Goal: Information Seeking & Learning: Learn about a topic

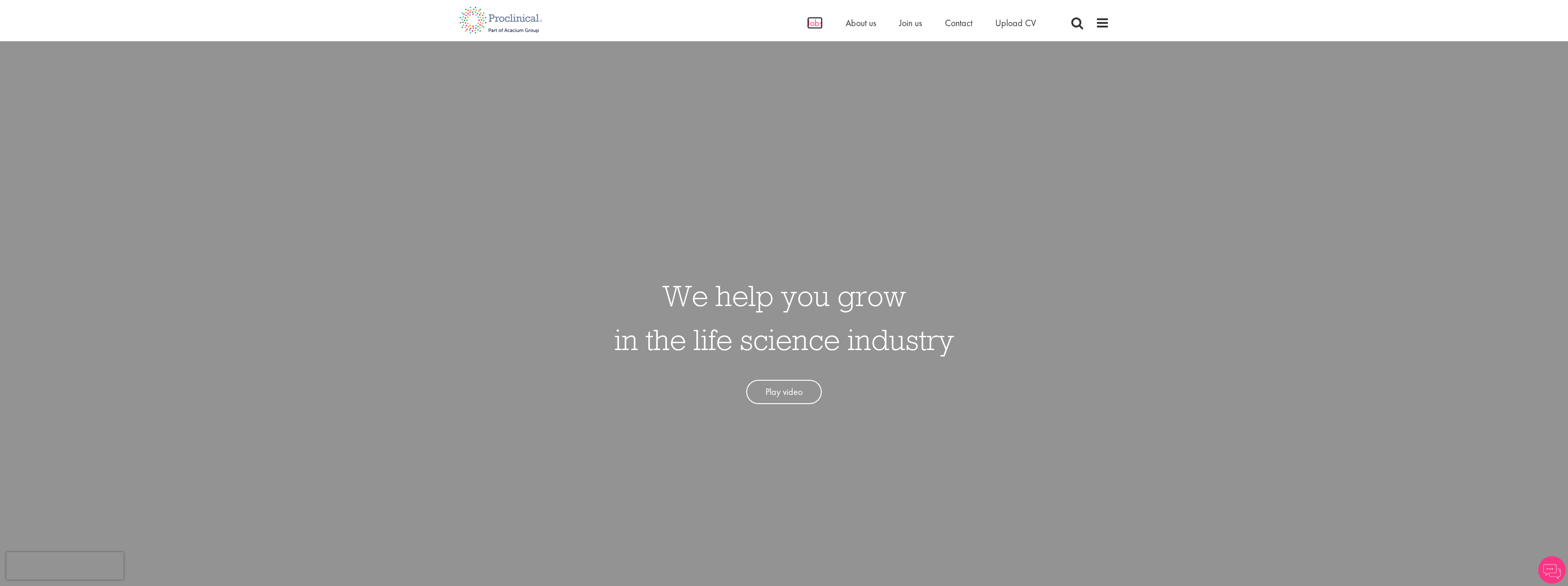
click at [814, 27] on span "Jobs" at bounding box center [815, 23] width 16 height 12
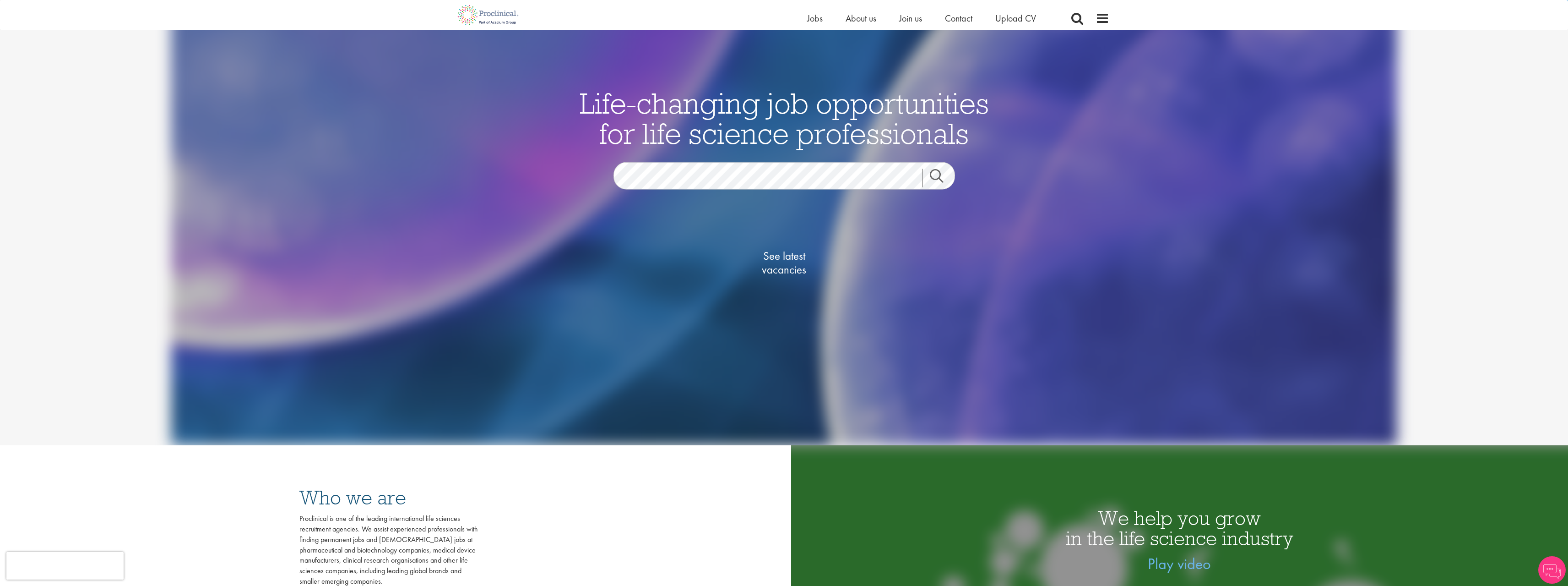
scroll to position [183, 0]
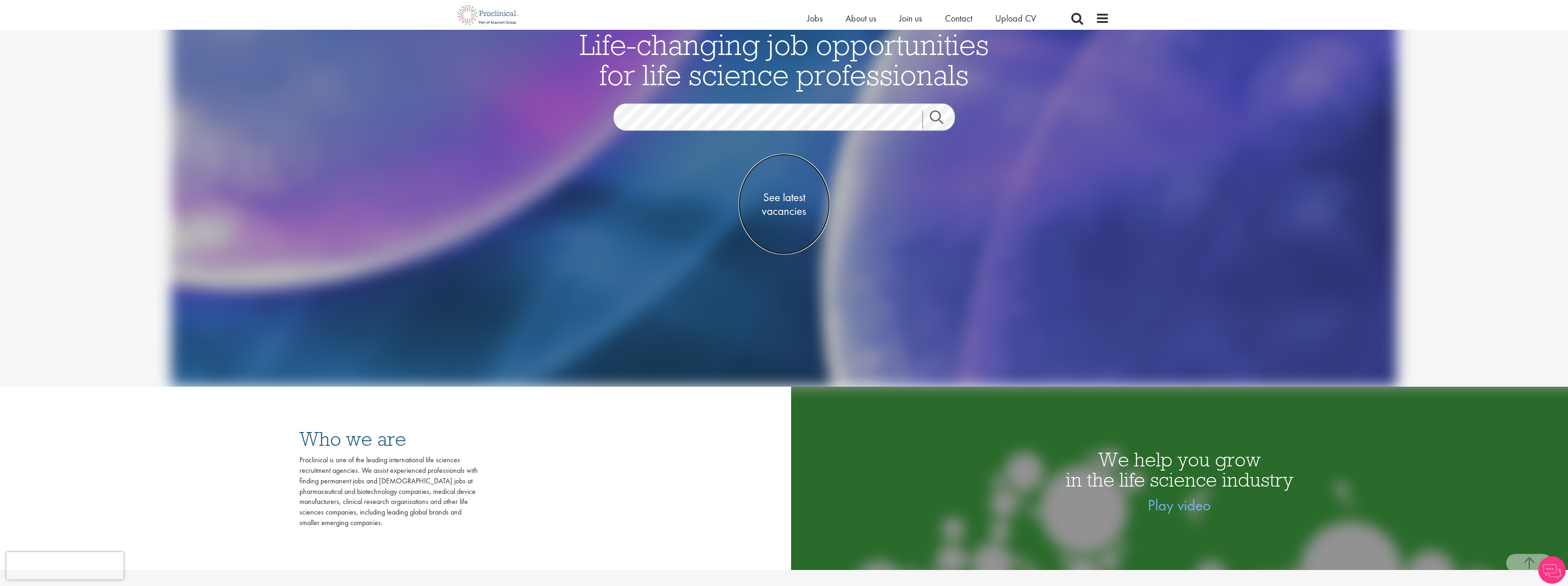
click at [789, 192] on span "See latest vacancies" at bounding box center [784, 204] width 91 height 27
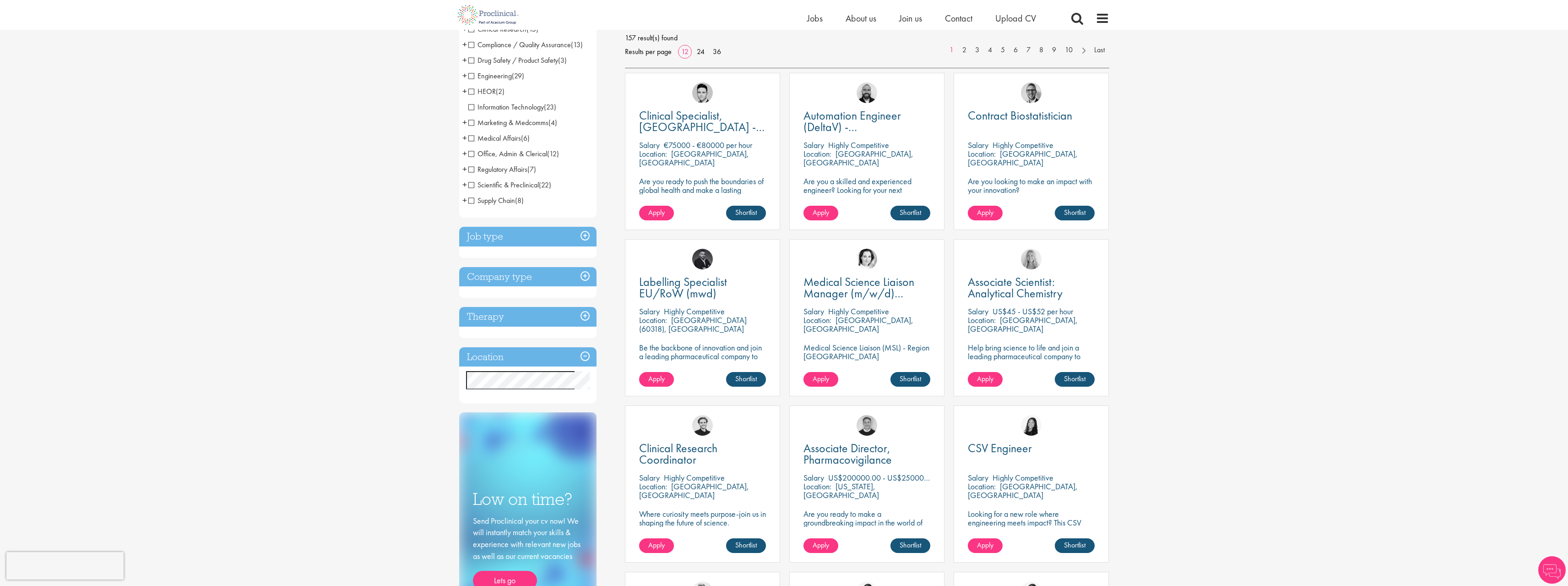
scroll to position [138, 0]
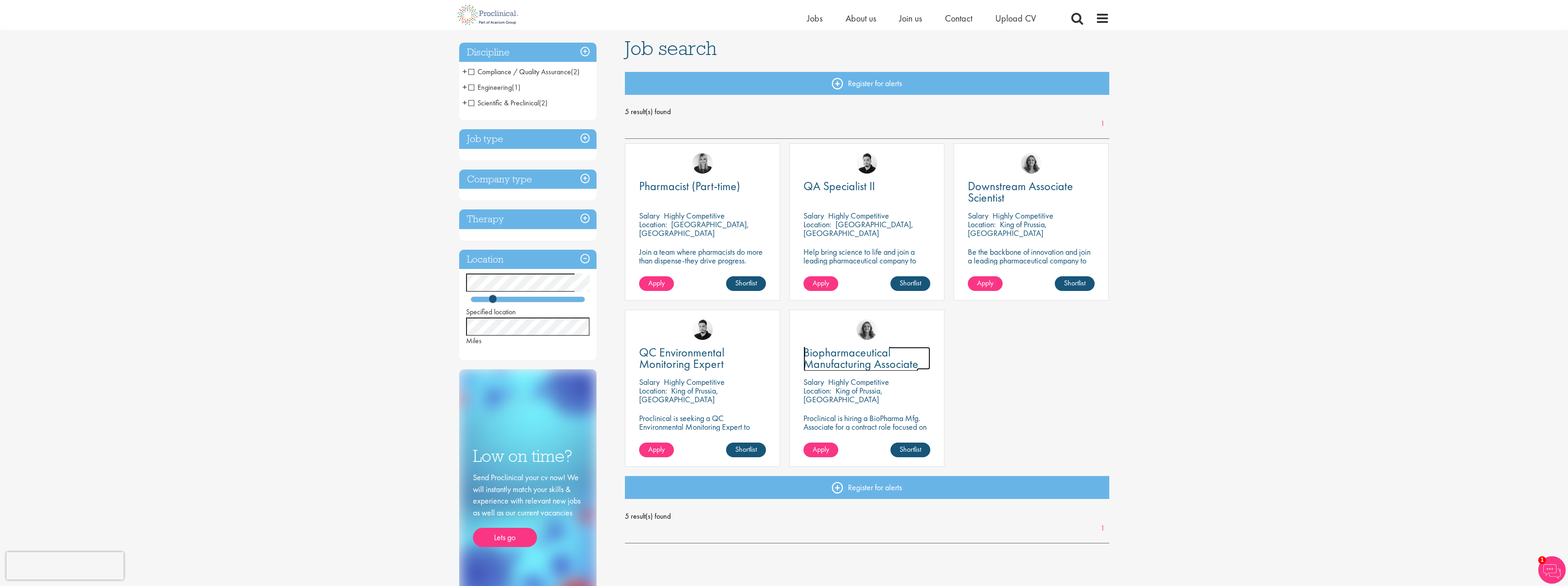
scroll to position [46, 0]
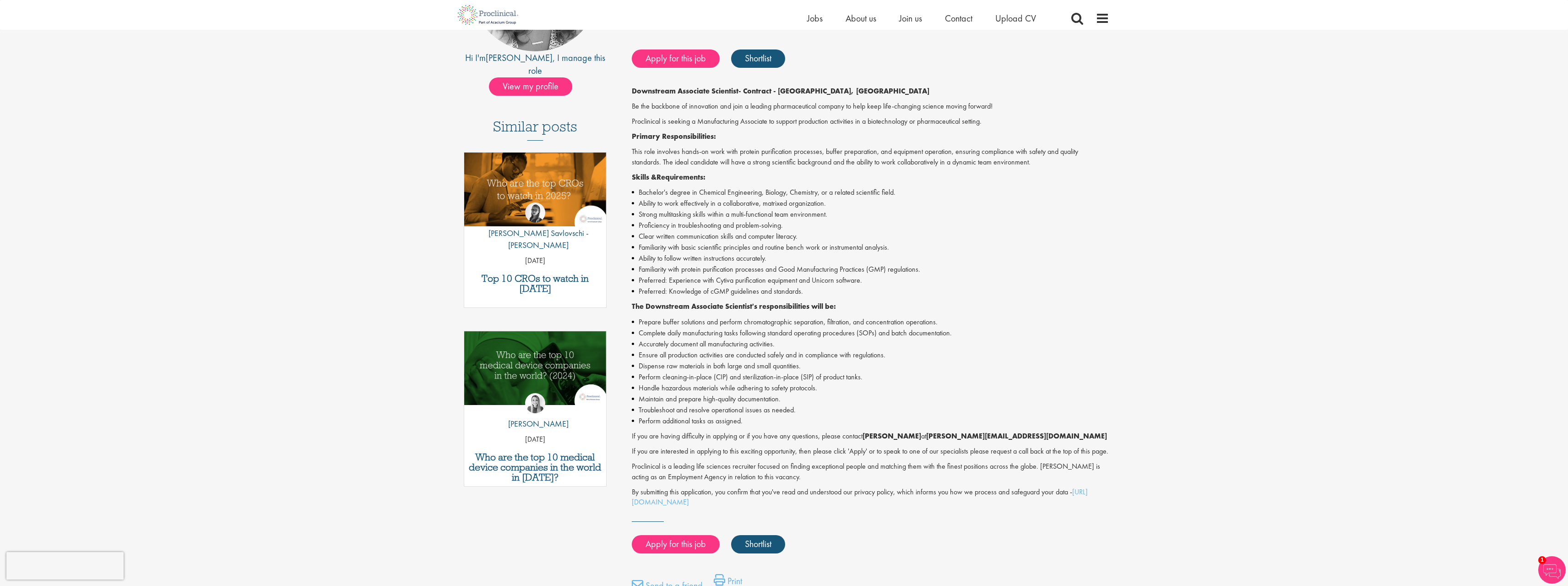
scroll to position [49, 0]
